Goal: Information Seeking & Learning: Learn about a topic

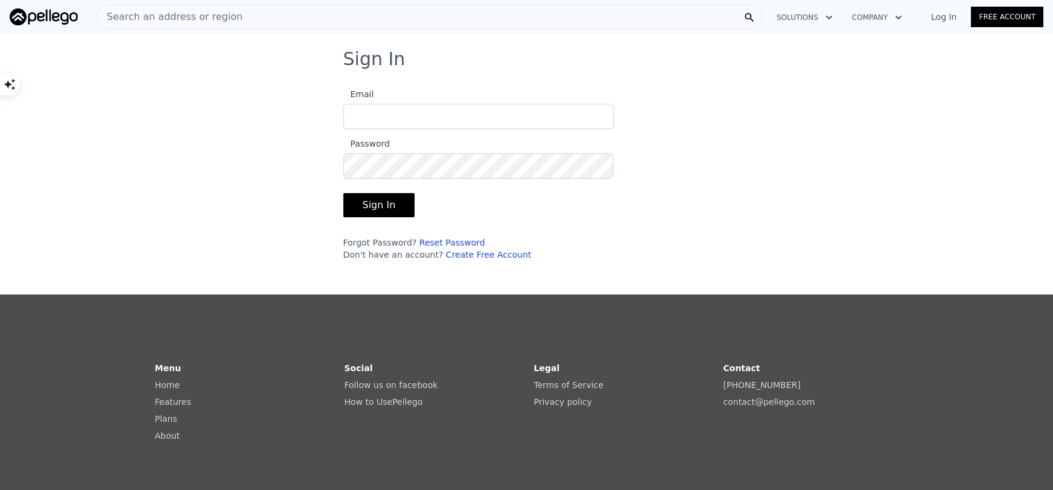
type input "[EMAIL_ADDRESS][DOMAIN_NAME]"
click at [367, 203] on button "Sign In" at bounding box center [379, 205] width 72 height 24
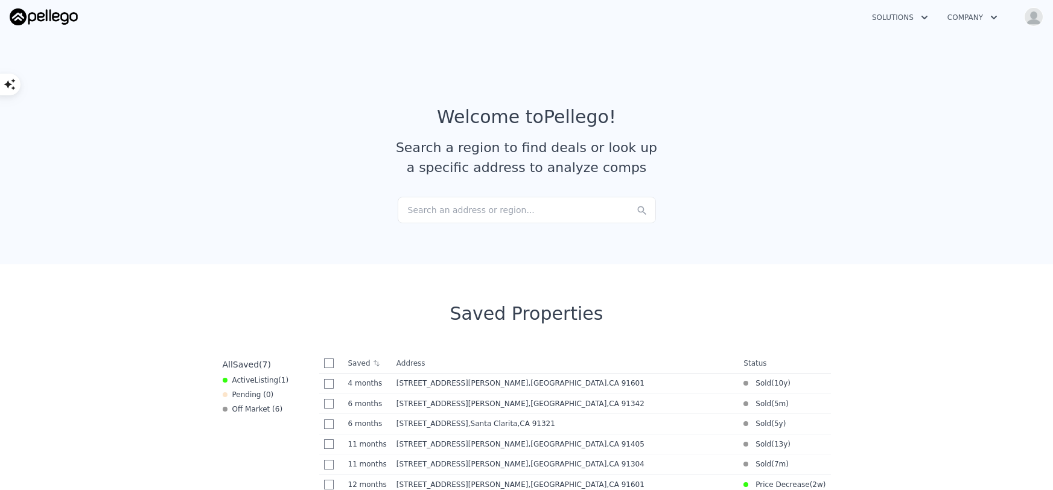
click at [425, 207] on div "Search an address or region..." at bounding box center [527, 210] width 258 height 27
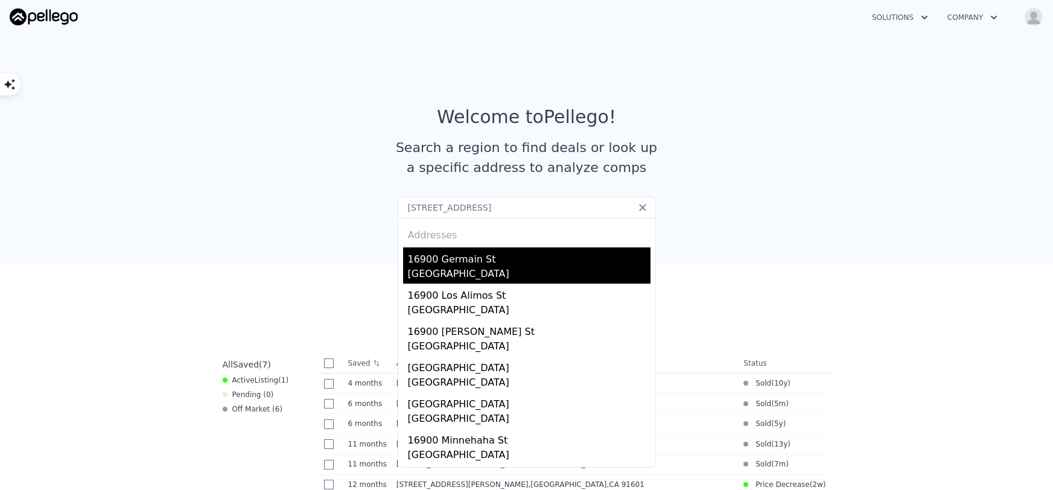
type input "[STREET_ADDRESS]"
click at [429, 273] on div "[GEOGRAPHIC_DATA]" at bounding box center [529, 275] width 242 height 17
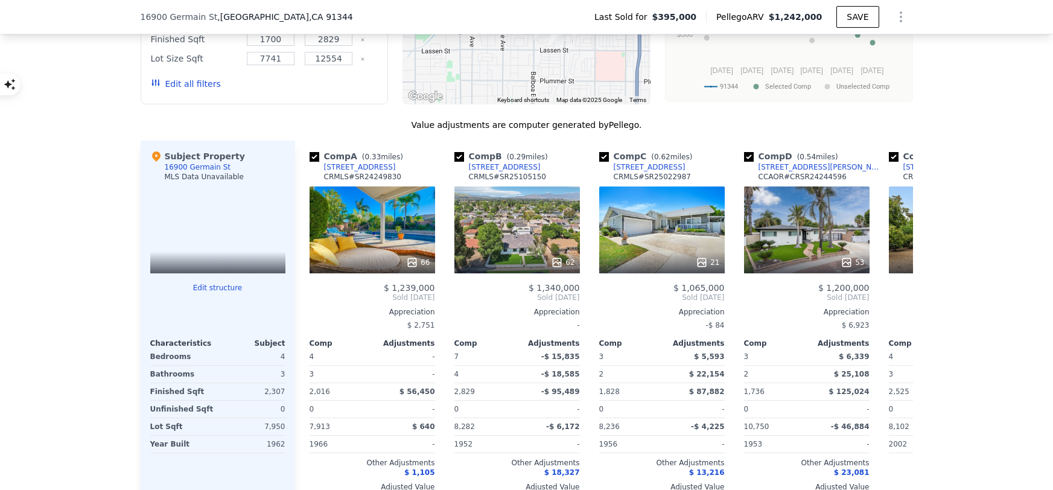
scroll to position [1110, 0]
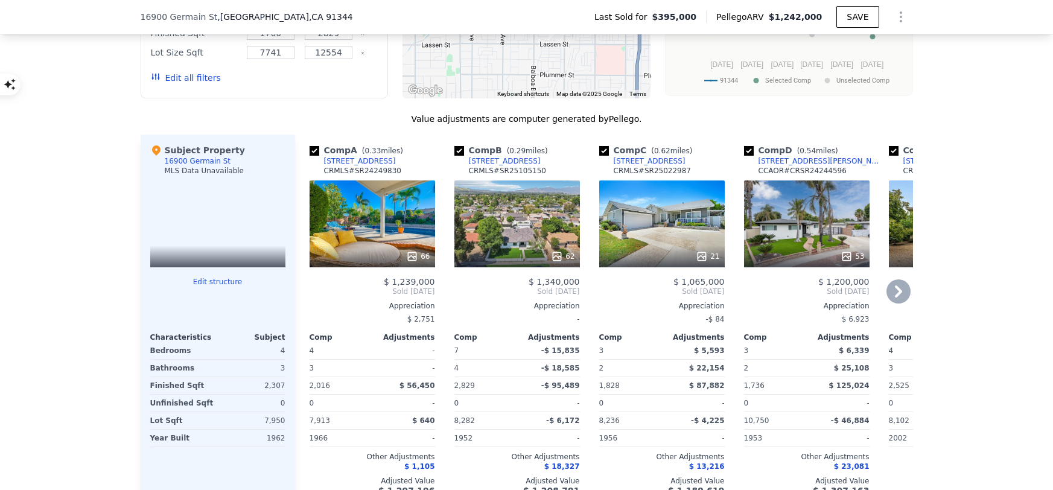
click at [902, 288] on icon at bounding box center [898, 291] width 24 height 24
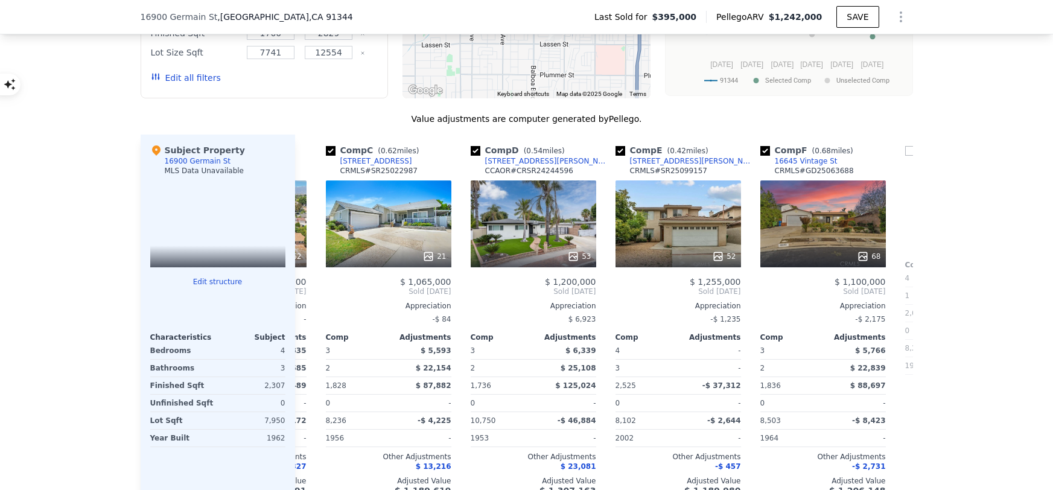
scroll to position [0, 289]
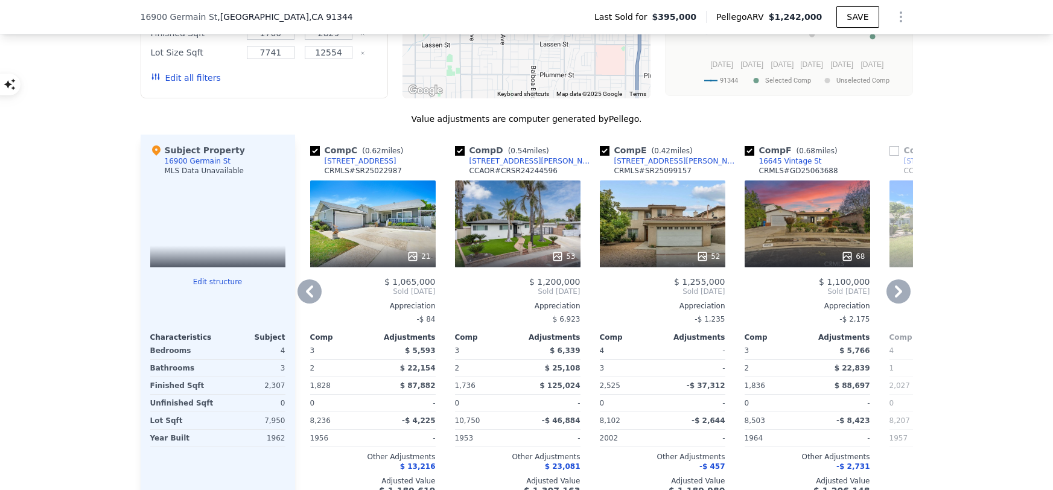
click at [309, 293] on icon at bounding box center [309, 291] width 7 height 12
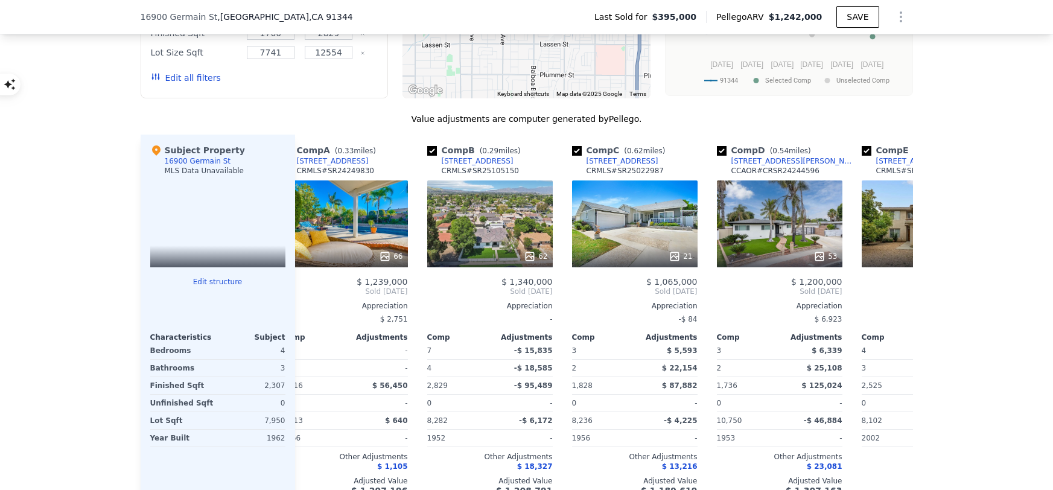
scroll to position [0, 0]
